Goal: Find specific page/section: Find specific page/section

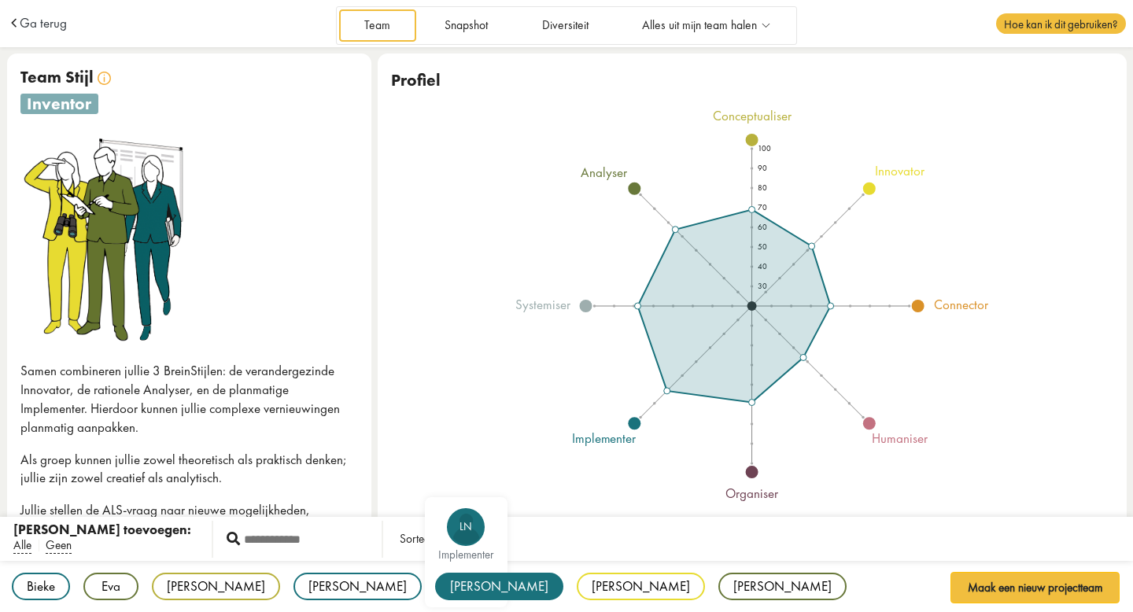
click at [435, 590] on div "[PERSON_NAME]" at bounding box center [499, 587] width 128 height 28
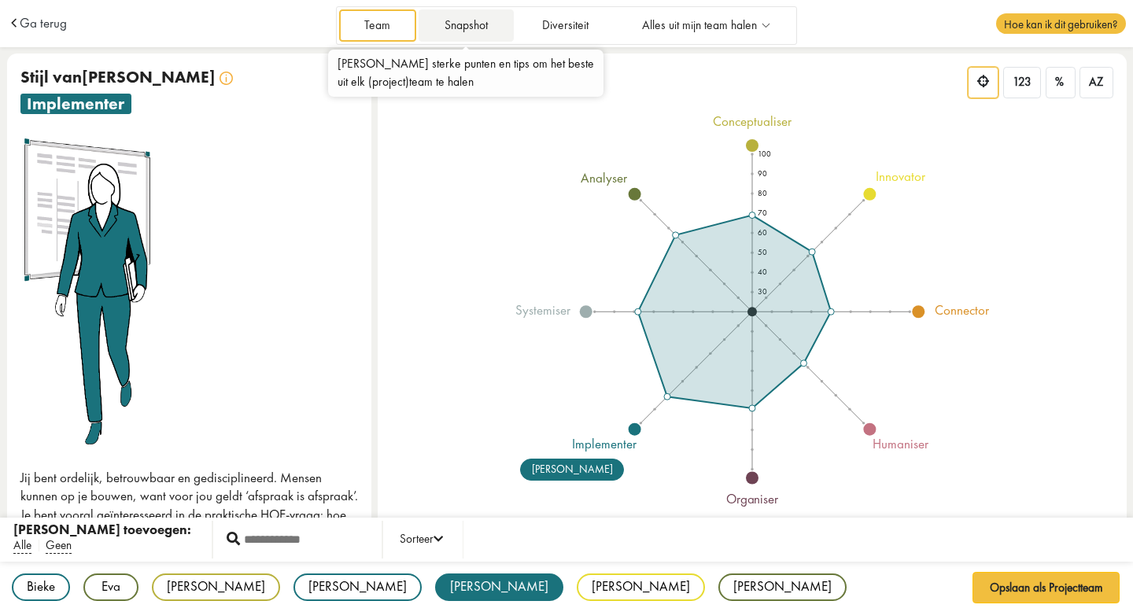
click at [471, 20] on link "Snapshot" at bounding box center [466, 25] width 94 height 32
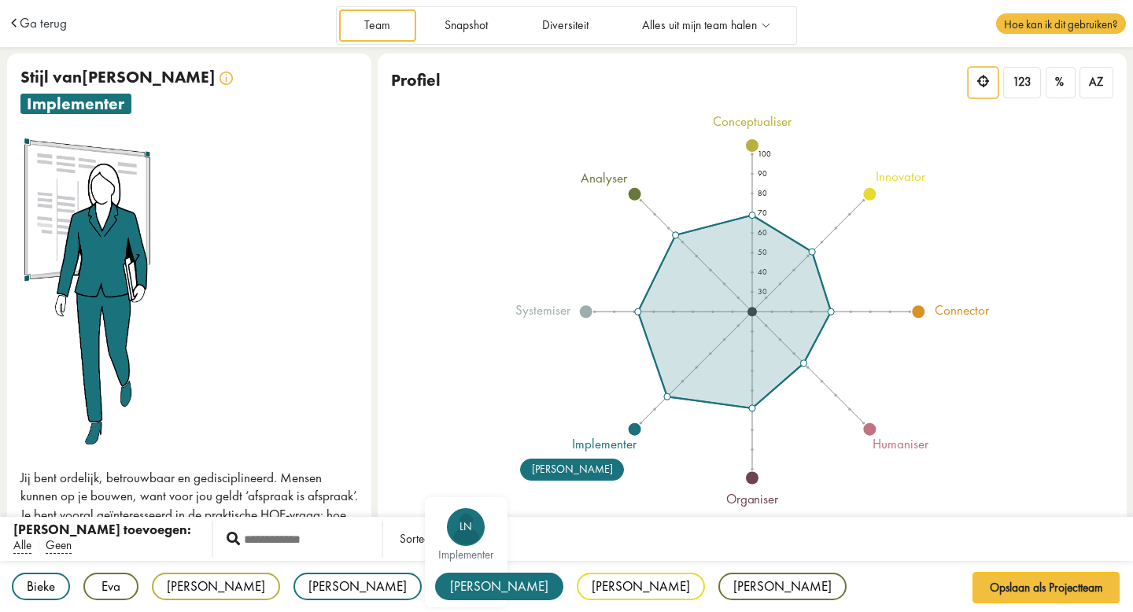
click at [435, 586] on div "Louise" at bounding box center [499, 587] width 128 height 28
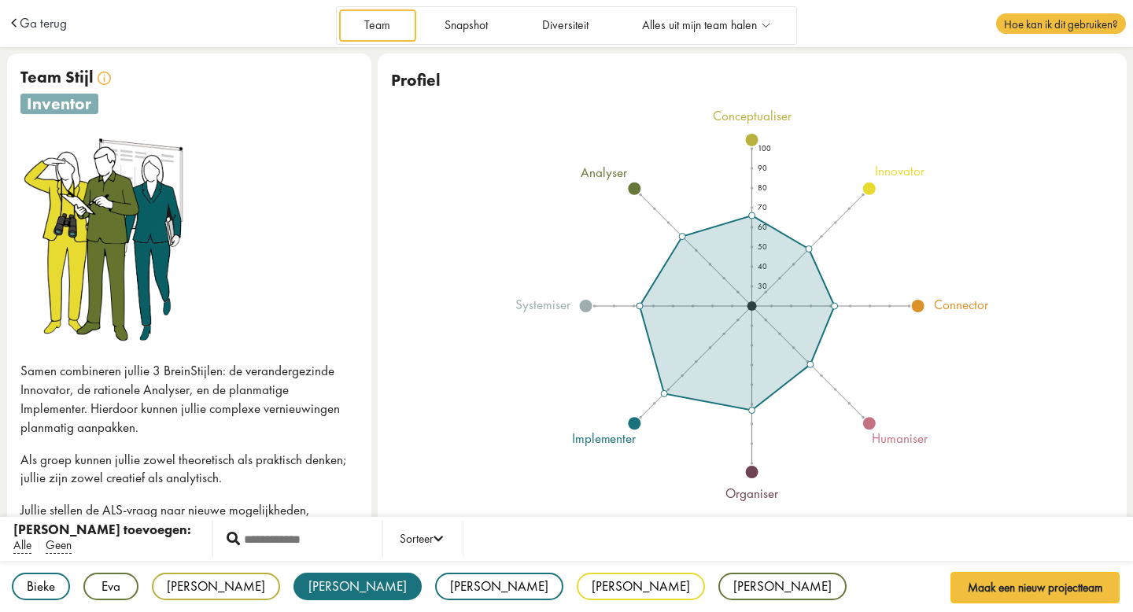
click at [293, 586] on div "Louise" at bounding box center [357, 587] width 128 height 28
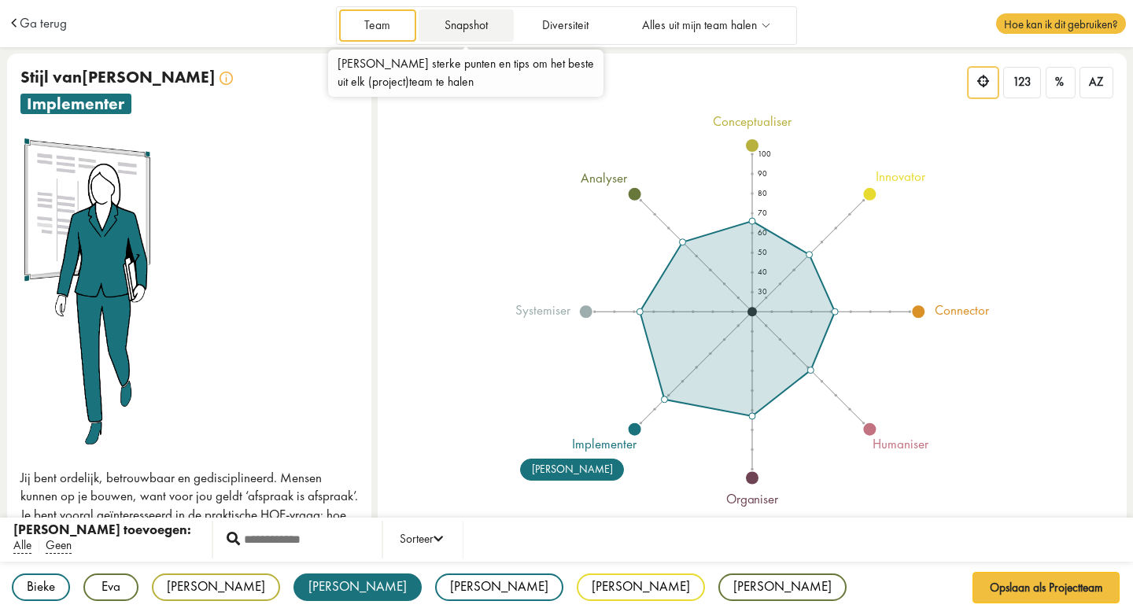
click at [475, 23] on link "Snapshot" at bounding box center [466, 25] width 94 height 32
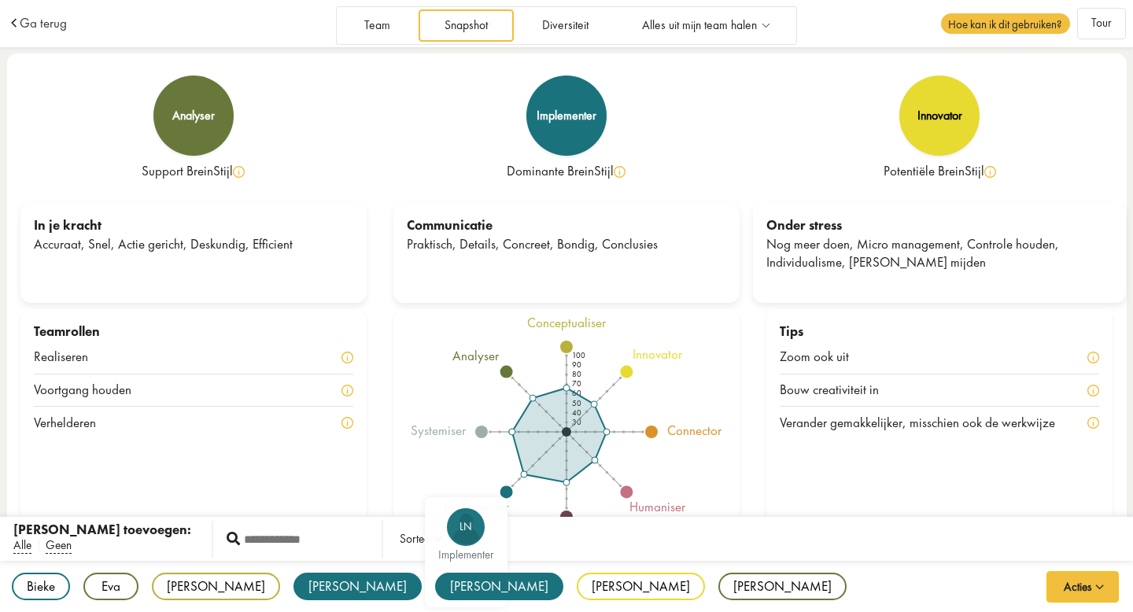
click at [435, 583] on div "[PERSON_NAME]" at bounding box center [499, 587] width 128 height 28
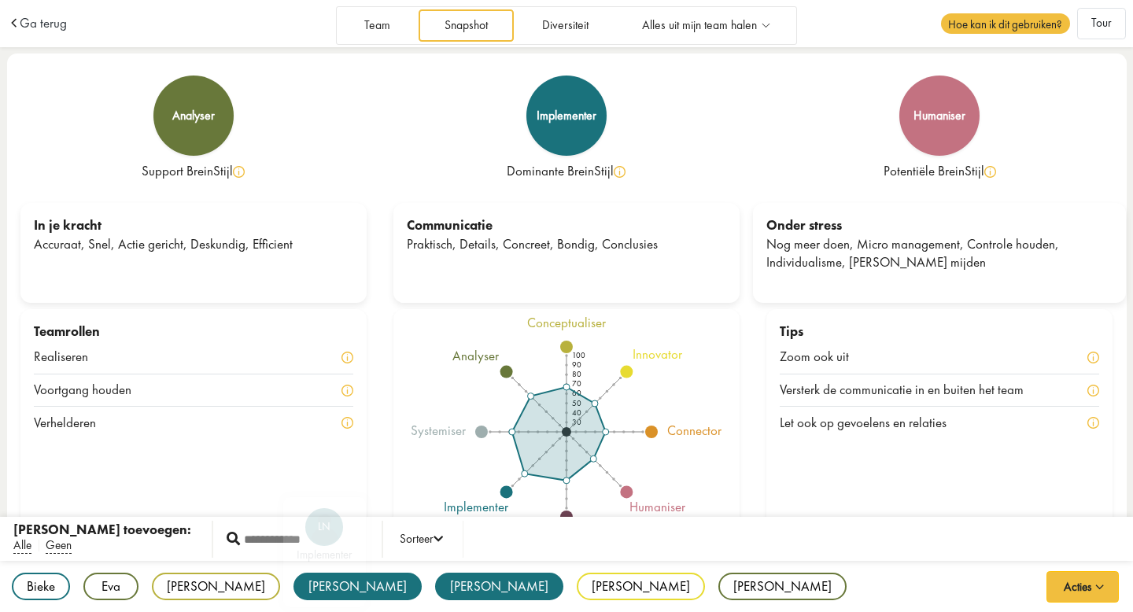
click at [293, 581] on div "[PERSON_NAME]" at bounding box center [357, 587] width 128 height 28
click at [435, 573] on div "Louise" at bounding box center [499, 587] width 128 height 28
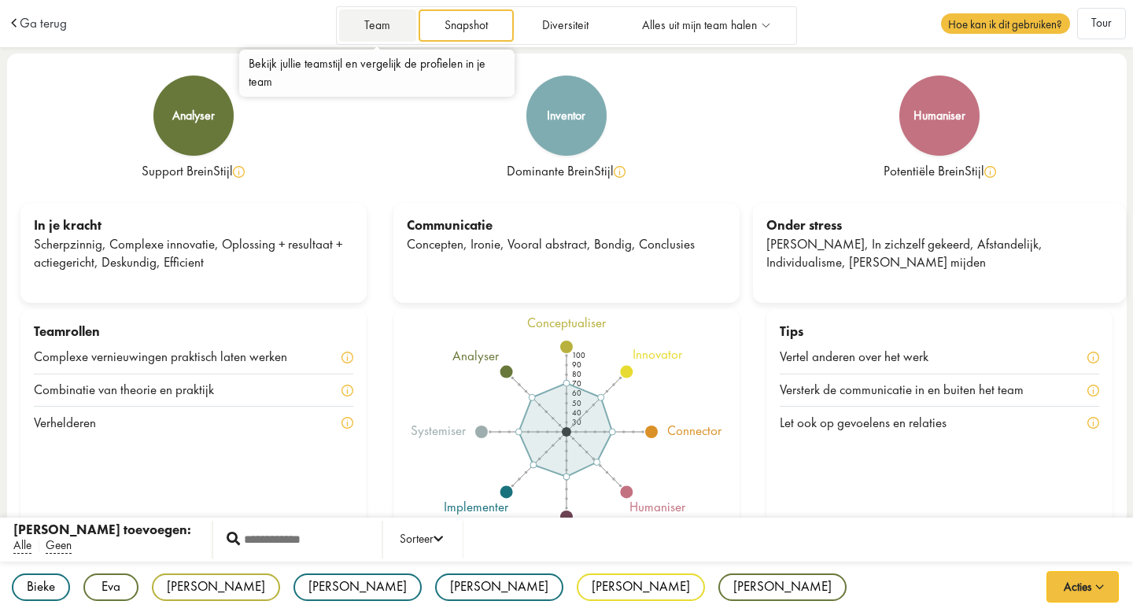
click at [363, 20] on link "Team" at bounding box center [377, 25] width 77 height 32
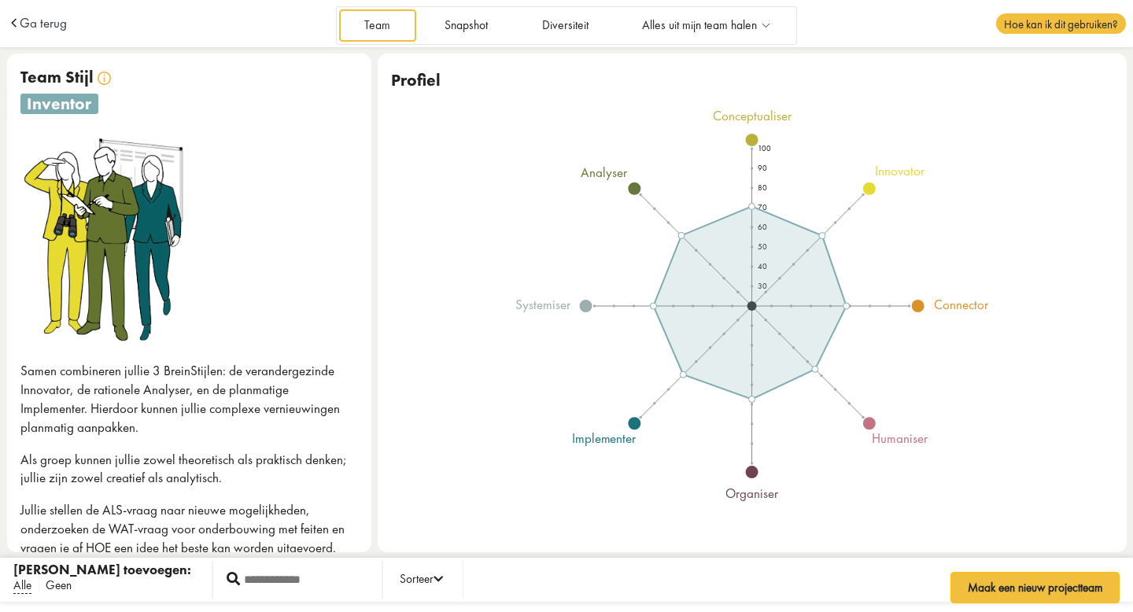
click at [50, 587] on span "Geen" at bounding box center [59, 585] width 26 height 17
click at [31, 586] on span "Alle" at bounding box center [22, 585] width 18 height 17
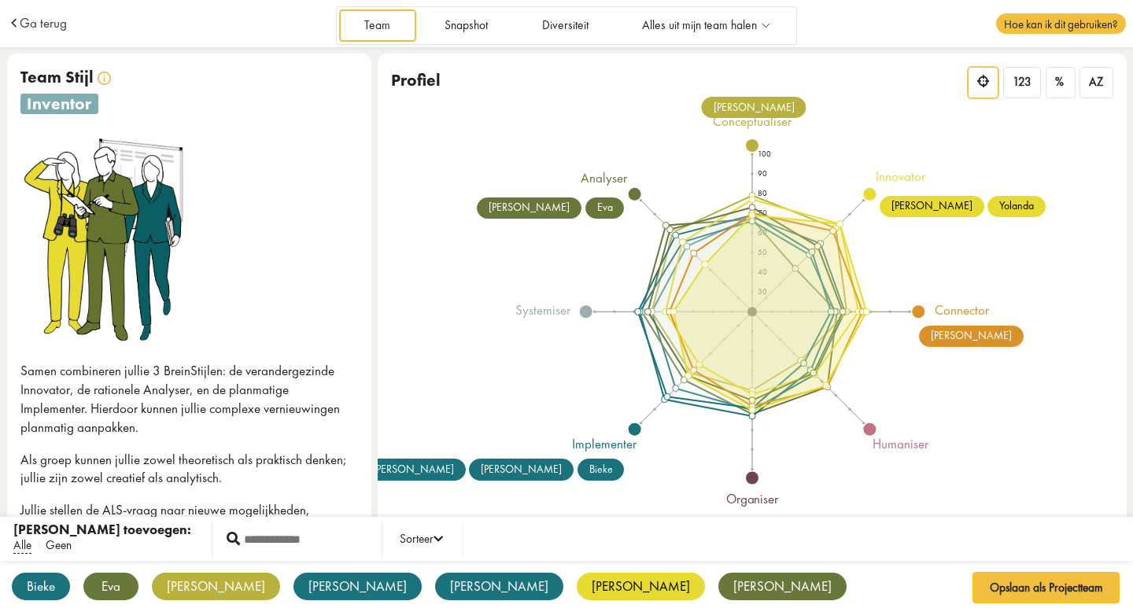
click at [61, 545] on span "Geen" at bounding box center [59, 545] width 26 height 17
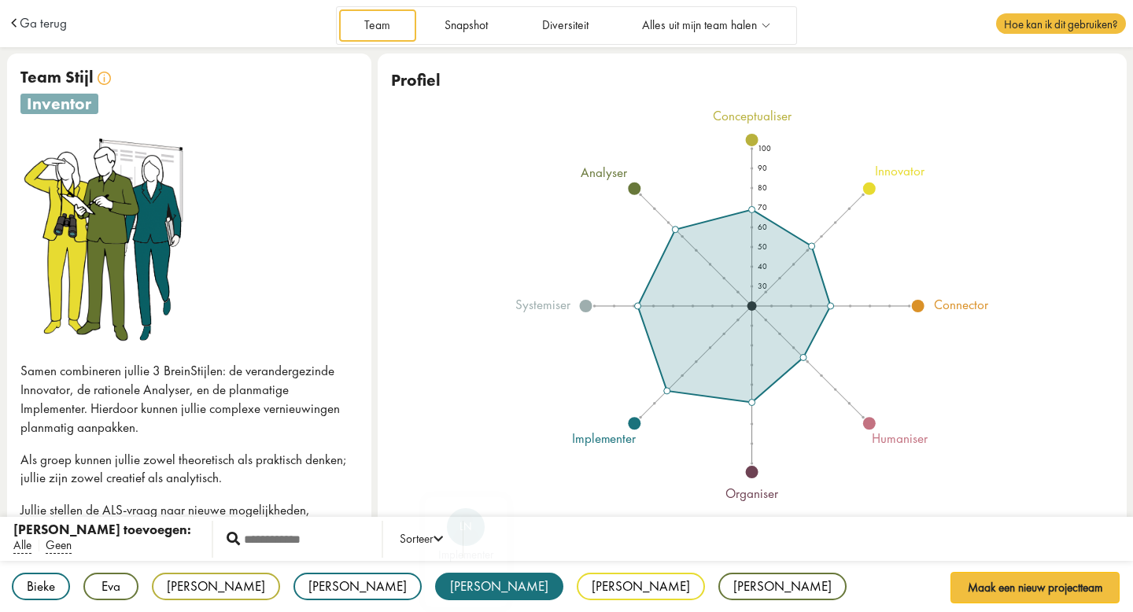
click at [435, 582] on div "[PERSON_NAME]" at bounding box center [499, 587] width 128 height 28
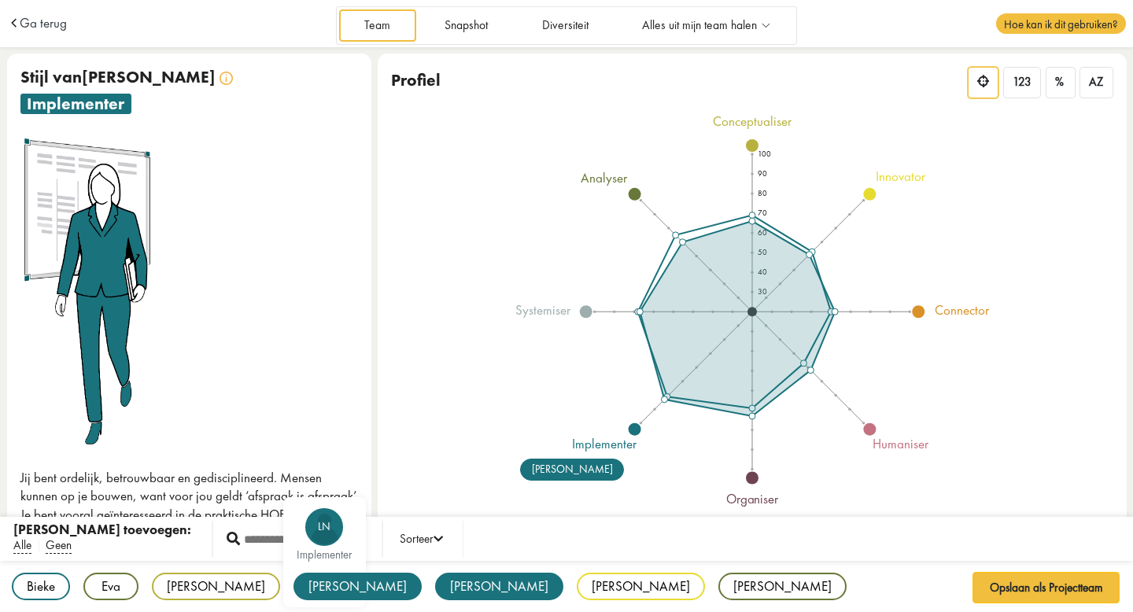
click at [293, 582] on div "[PERSON_NAME]" at bounding box center [357, 587] width 128 height 28
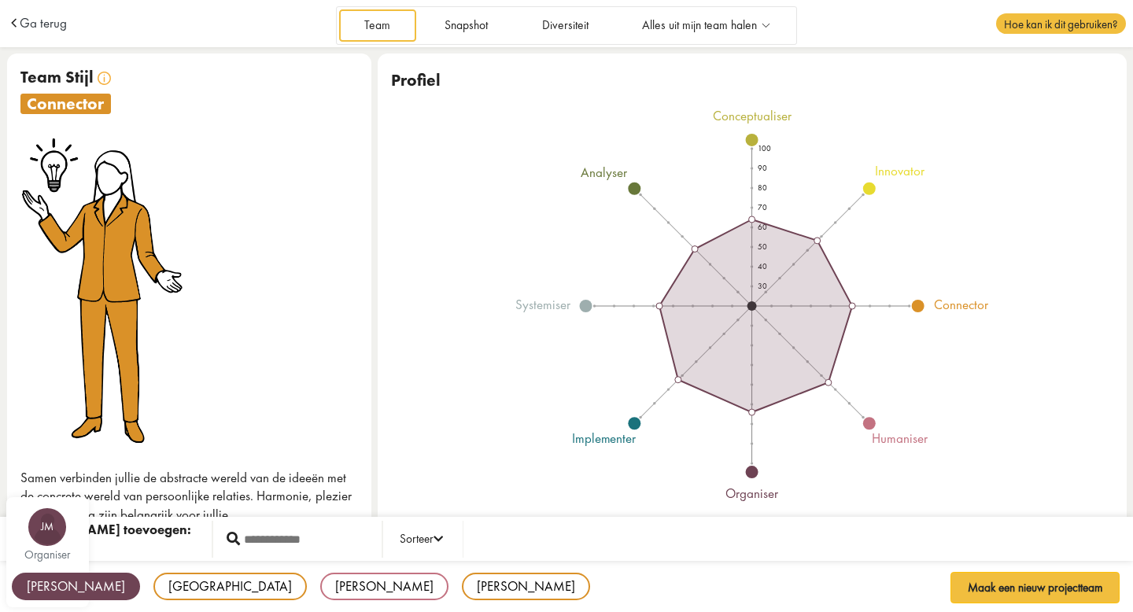
click at [24, 548] on div "JM organiser" at bounding box center [47, 552] width 83 height 110
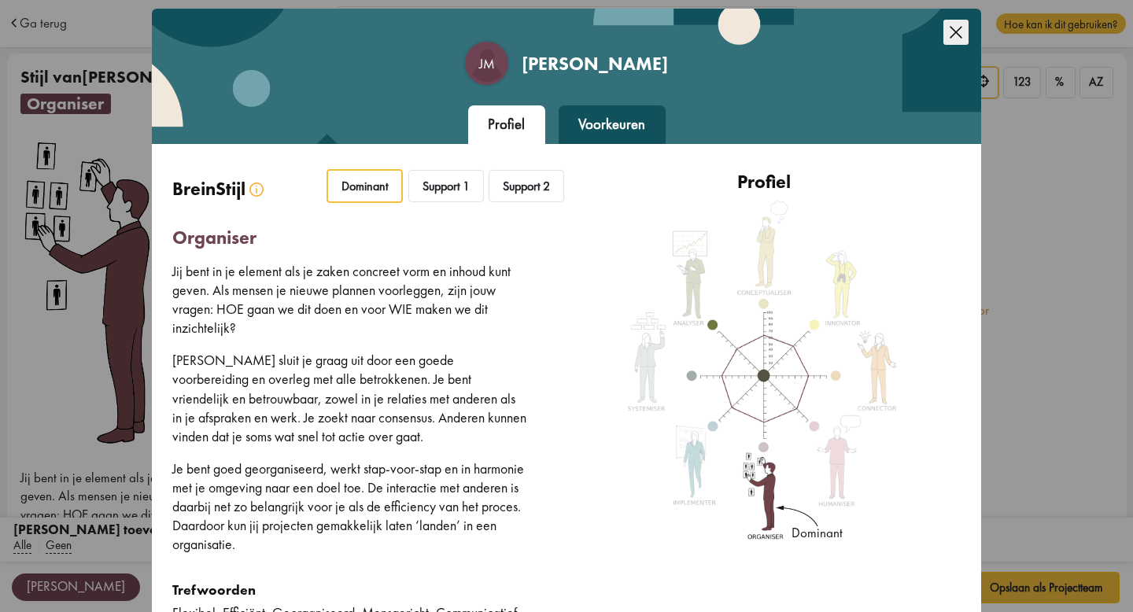
click at [943, 26] on icon "Close this dialog" at bounding box center [955, 32] width 25 height 25
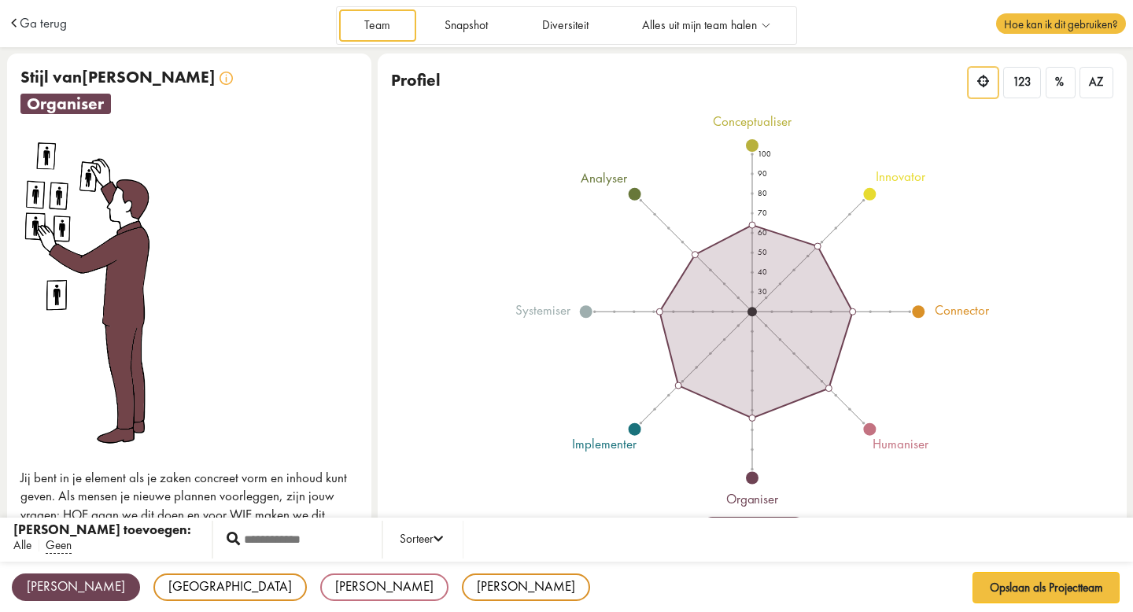
click at [24, 544] on span "Alle" at bounding box center [22, 545] width 18 height 17
